Goal: Information Seeking & Learning: Stay updated

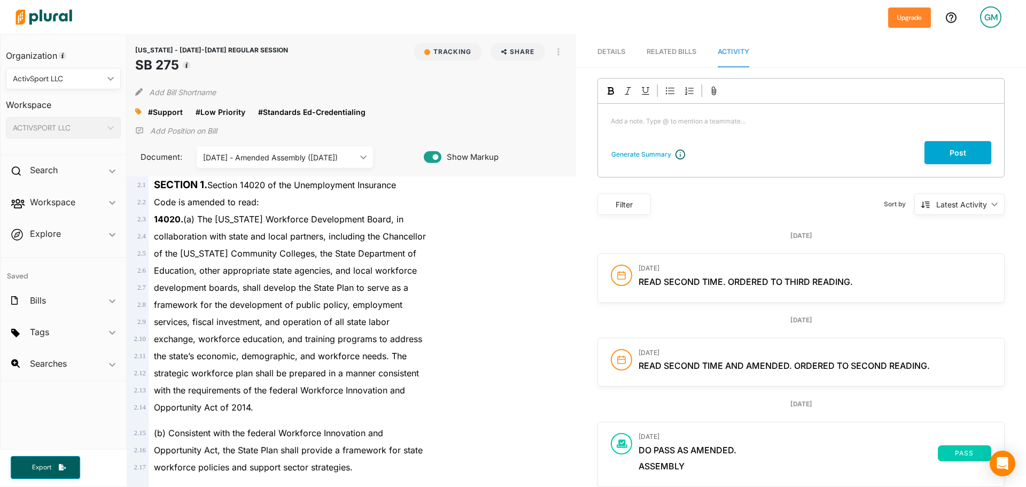
click at [619, 51] on span "Details" at bounding box center [612, 52] width 28 height 8
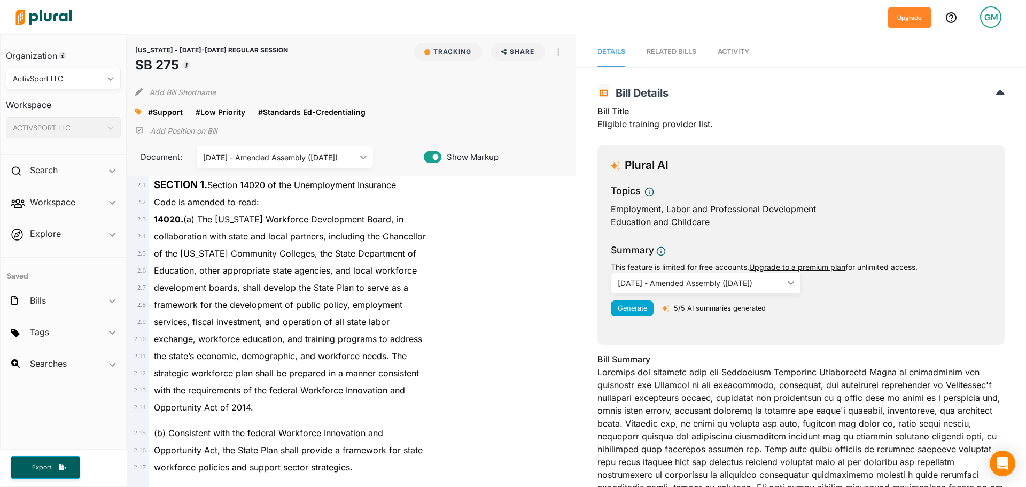
click at [735, 52] on span "Activity" at bounding box center [734, 52] width 32 height 8
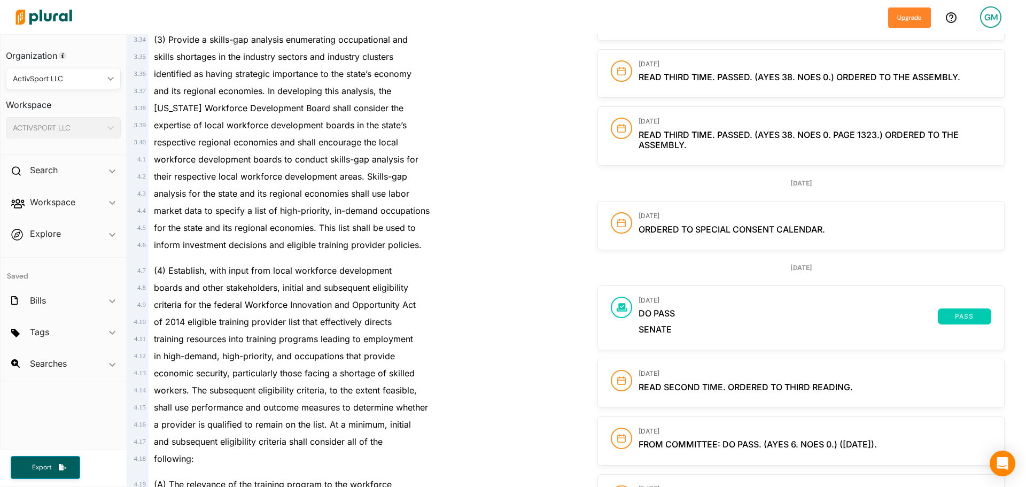
scroll to position [1230, 0]
